Goal: Find contact information: Obtain details needed to contact an individual or organization

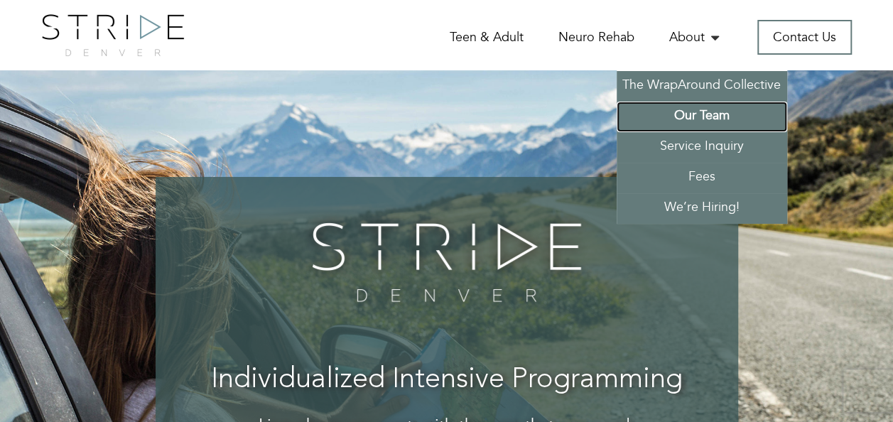
click at [698, 108] on link "Our Team" at bounding box center [702, 117] width 170 height 31
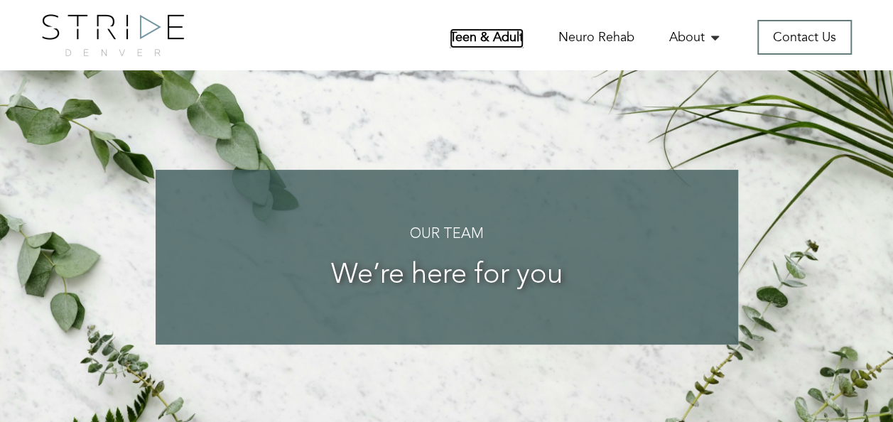
click at [496, 38] on link "Teen & Adult" at bounding box center [487, 38] width 74 height 20
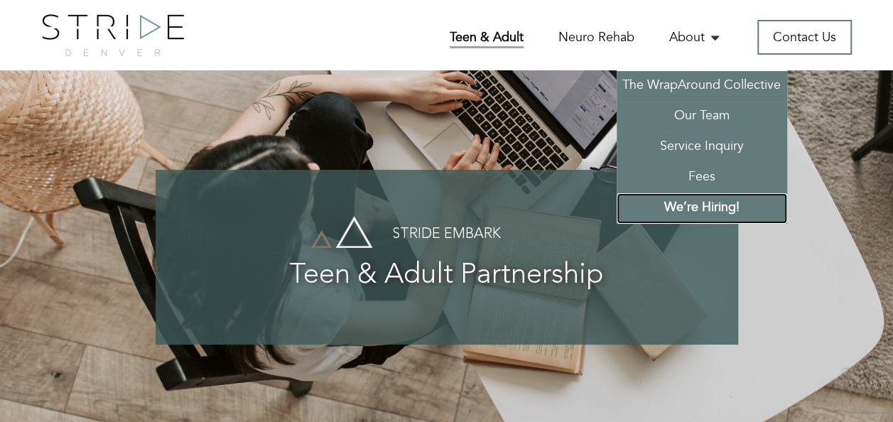
click at [713, 201] on link "We’re Hiring!" at bounding box center [702, 208] width 170 height 31
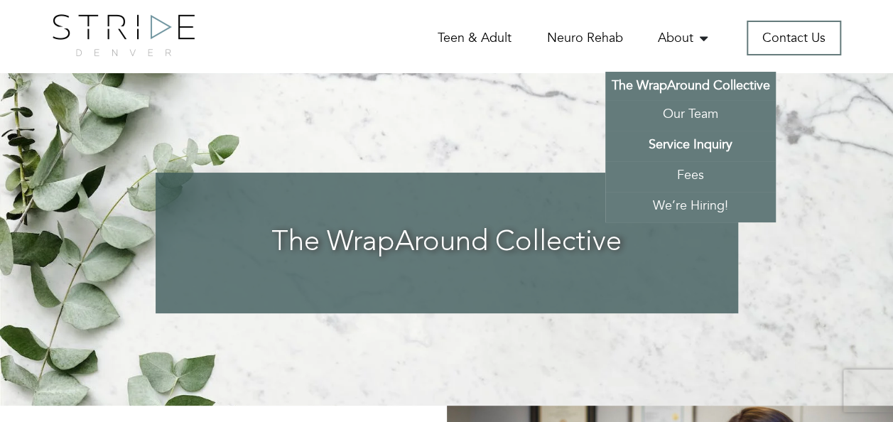
click at [685, 152] on link "Service Inquiry" at bounding box center [690, 146] width 170 height 31
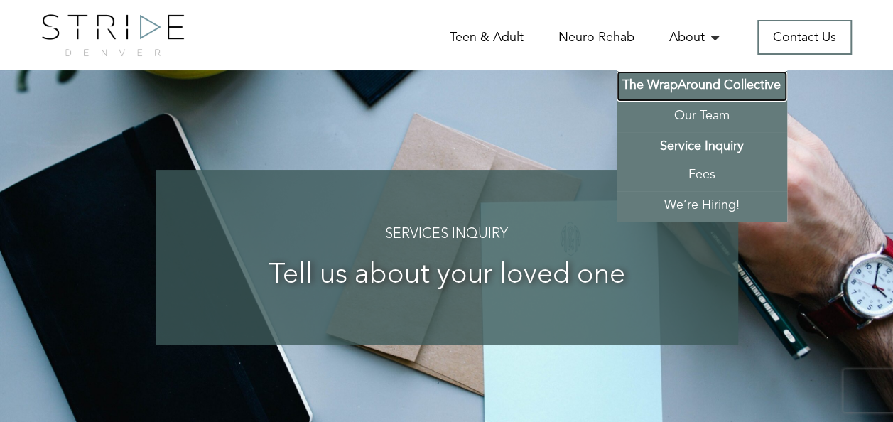
click at [683, 88] on link "The WrapAround Collective" at bounding box center [702, 86] width 170 height 31
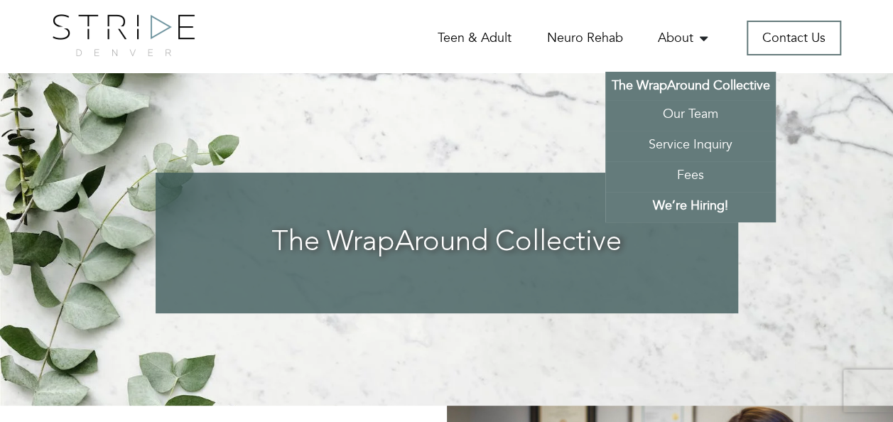
click at [683, 208] on link "We’re Hiring!" at bounding box center [690, 207] width 170 height 31
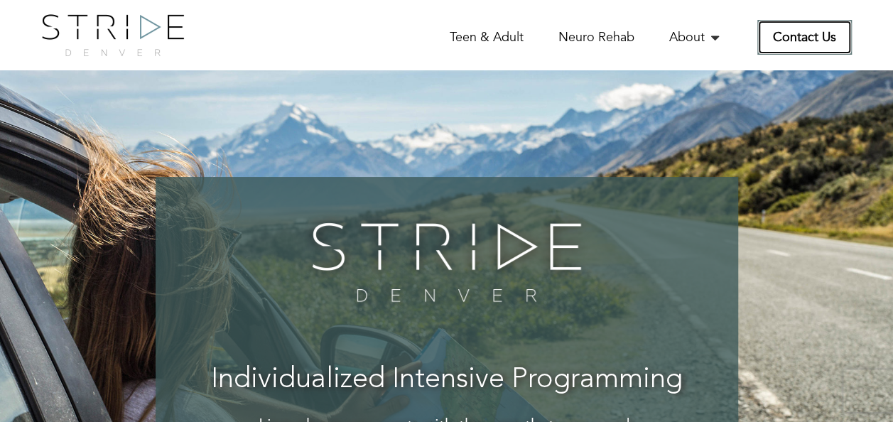
click at [774, 34] on link "Contact Us" at bounding box center [804, 37] width 94 height 35
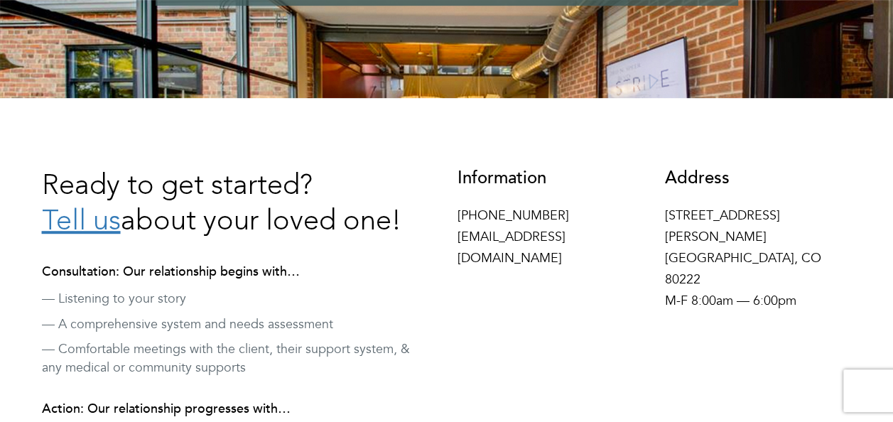
scroll to position [464, 0]
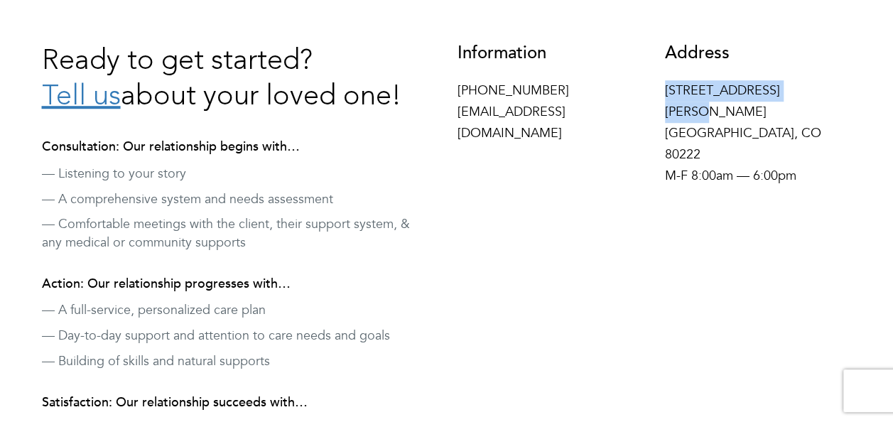
drag, startPoint x: 666, startPoint y: 91, endPoint x: 850, endPoint y: 96, distance: 183.3
click at [850, 96] on div "Address [STREET_ADDRESS][PERSON_NAME] M-F 8:00am — 6:00pm" at bounding box center [758, 119] width 208 height 150
copy p "[STREET_ADDRESS][PERSON_NAME]"
click at [478, 119] on p "[PHONE_NUMBER] [EMAIL_ADDRESS][DOMAIN_NAME]" at bounding box center [550, 112] width 187 height 64
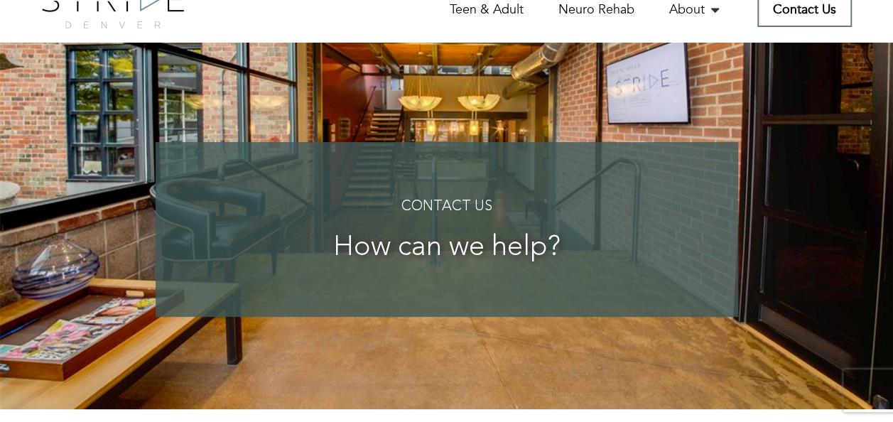
scroll to position [20, 0]
